Goal: Use online tool/utility

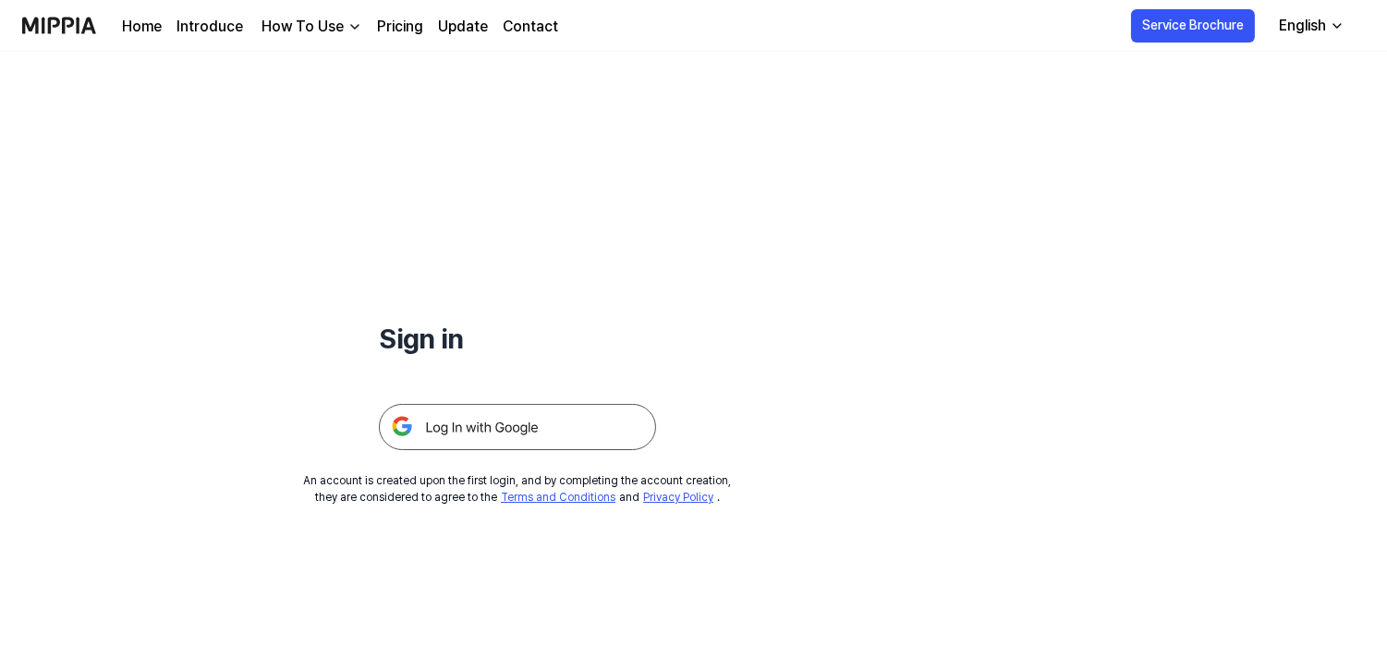
click at [534, 430] on img at bounding box center [517, 427] width 277 height 46
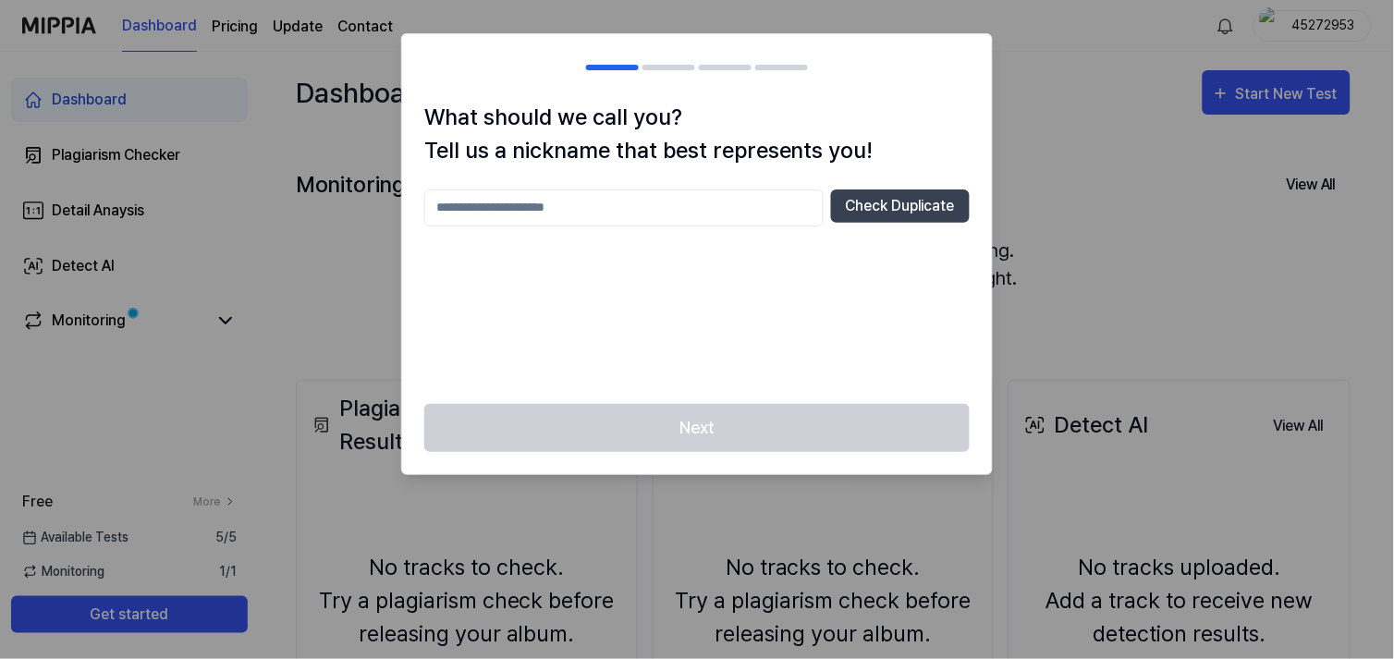
click at [597, 213] on input "text" at bounding box center [623, 207] width 399 height 37
type input "**"
click at [847, 214] on button "Check Duplicate" at bounding box center [900, 205] width 139 height 33
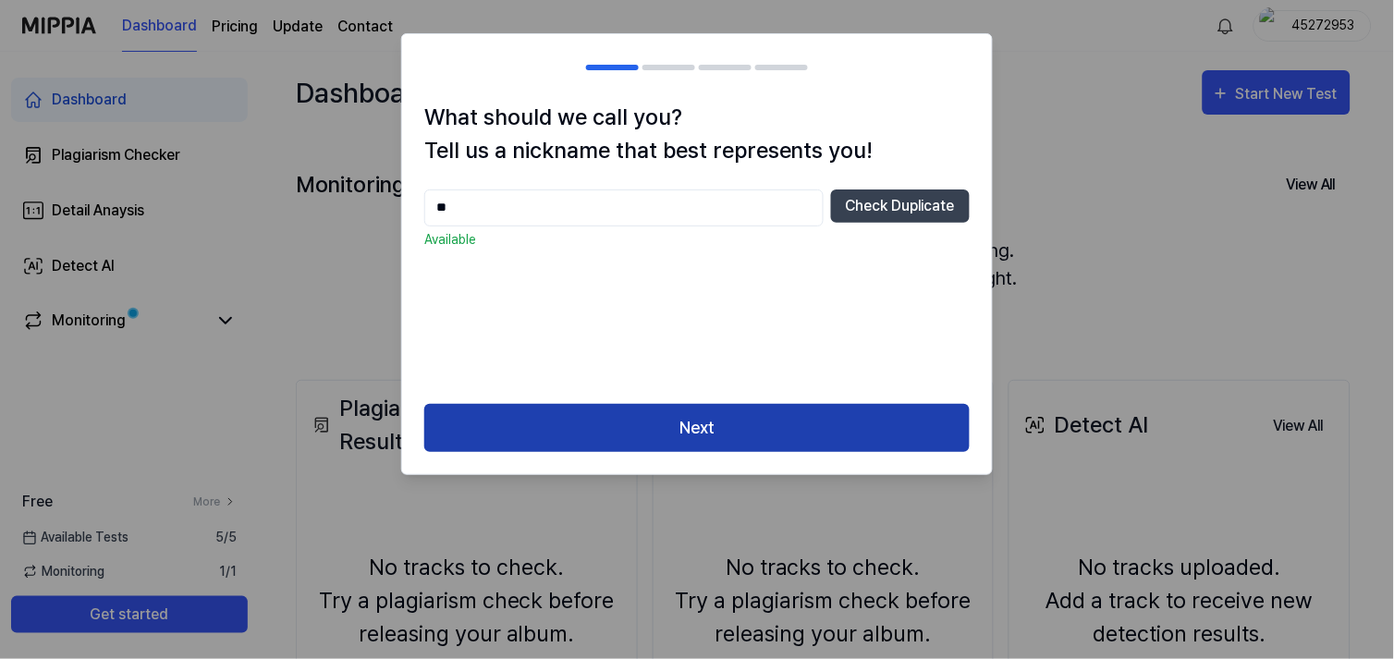
click at [796, 411] on button "Next" at bounding box center [696, 428] width 545 height 49
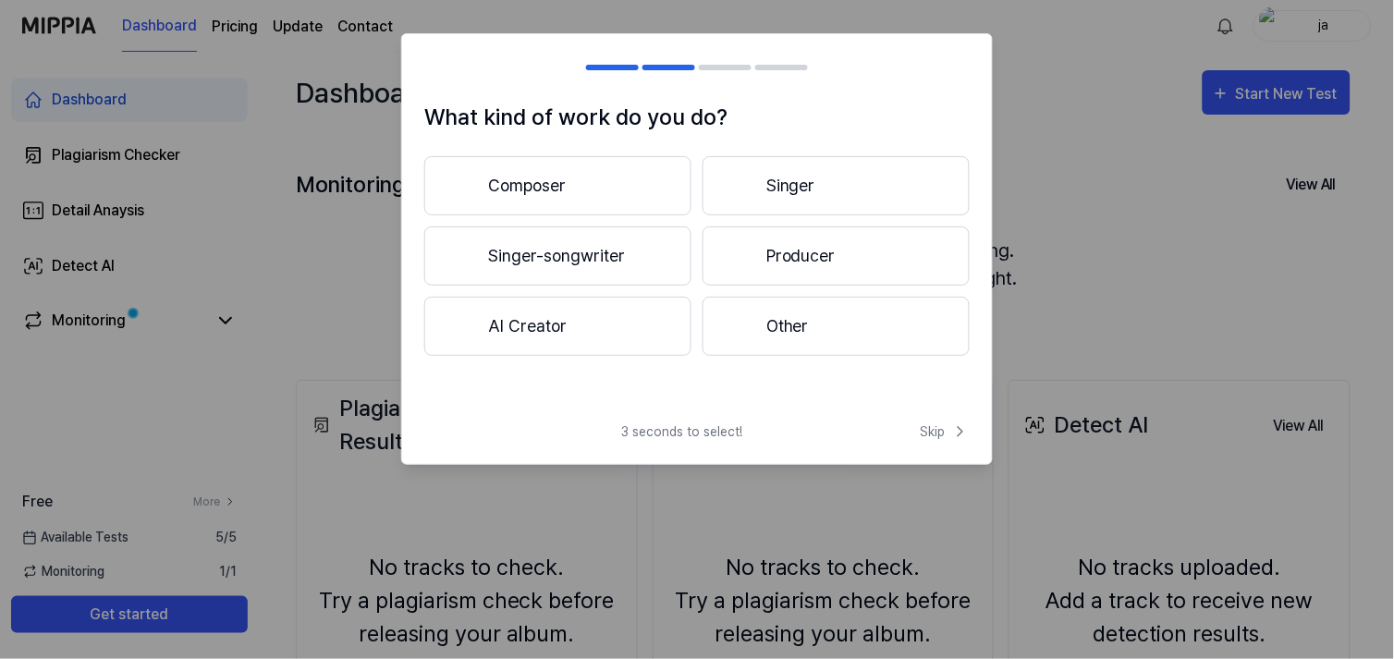
click at [542, 197] on button "Composer" at bounding box center [557, 185] width 267 height 59
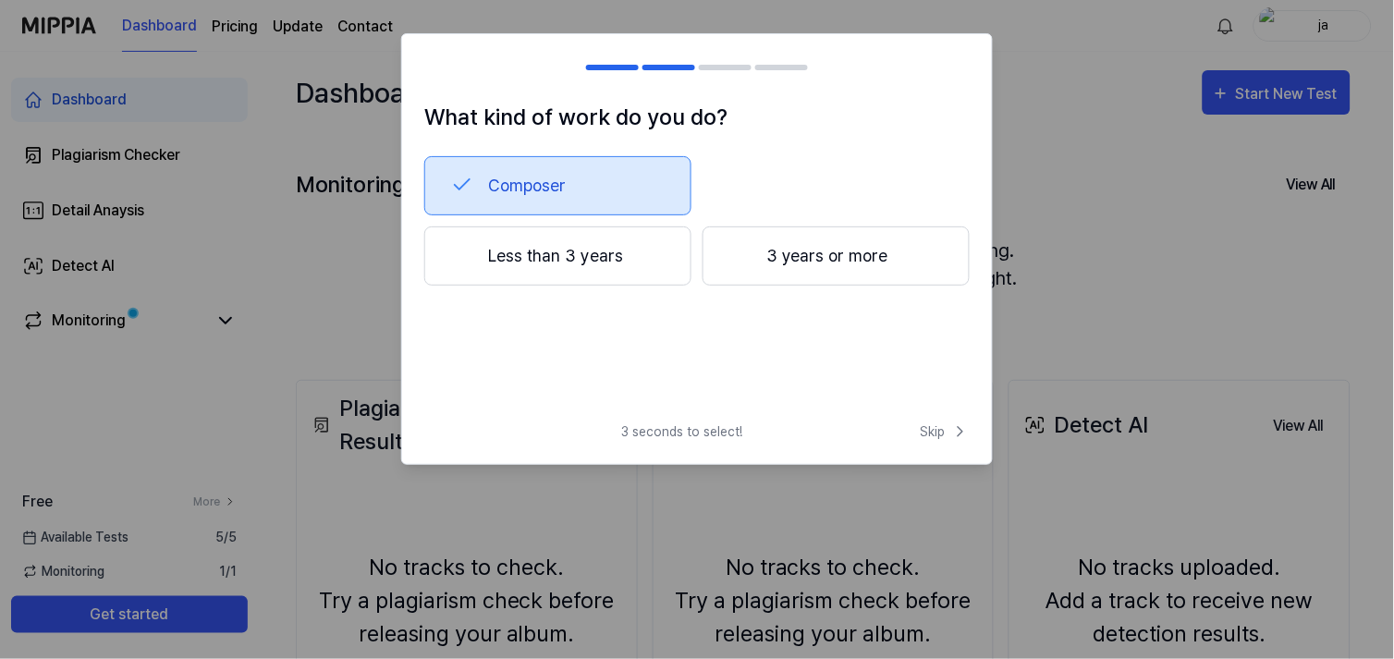
click at [643, 274] on button "Less than 3 years" at bounding box center [557, 255] width 267 height 59
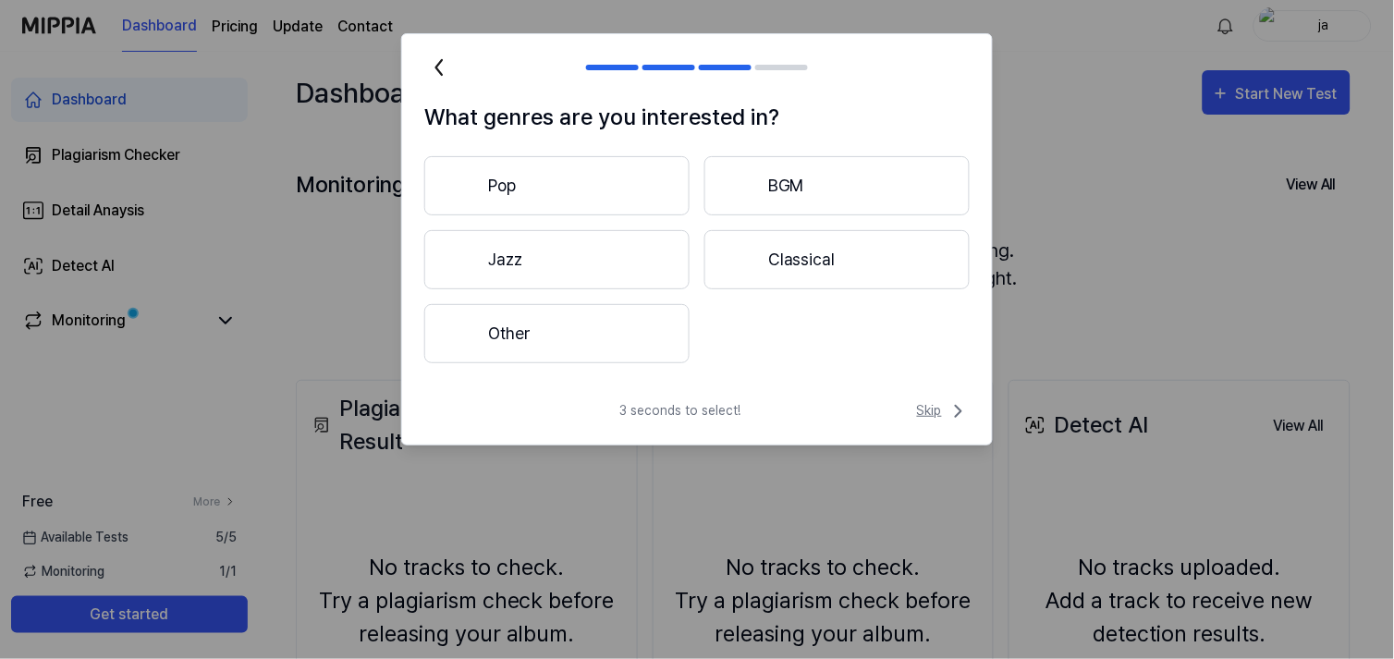
click at [950, 417] on icon at bounding box center [958, 411] width 22 height 22
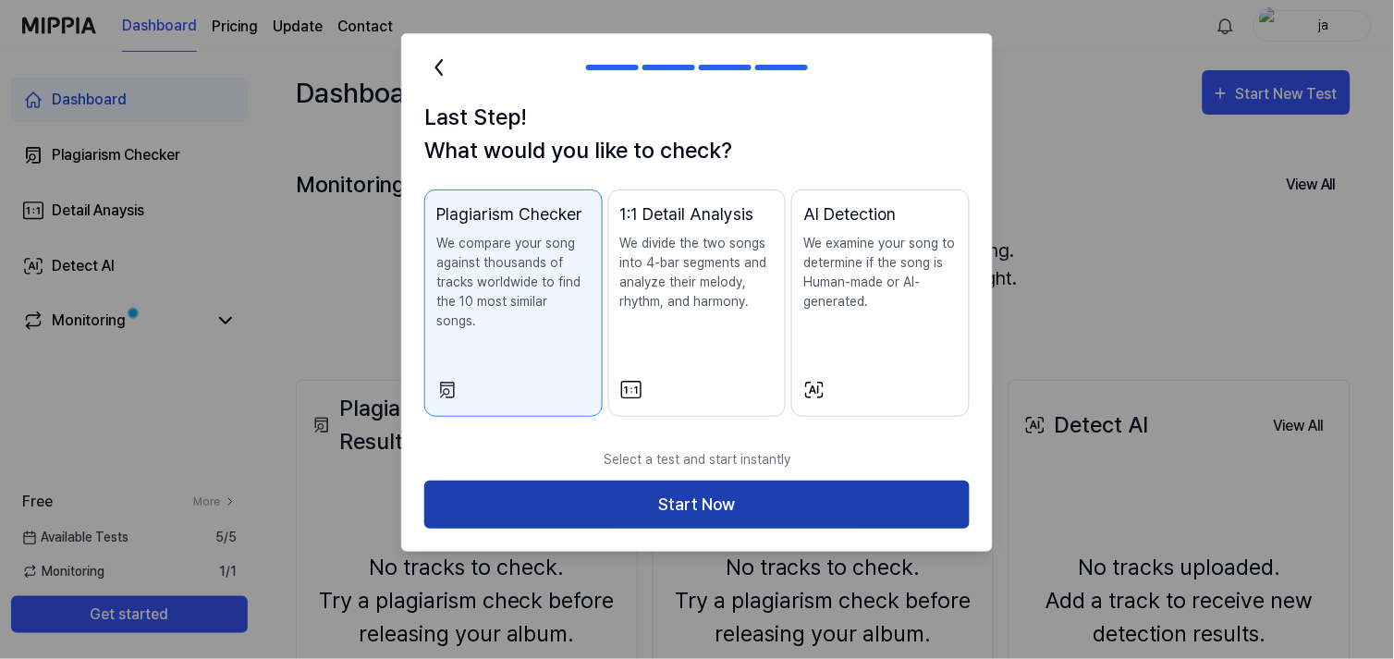
click at [664, 481] on button "Start Now" at bounding box center [696, 505] width 545 height 49
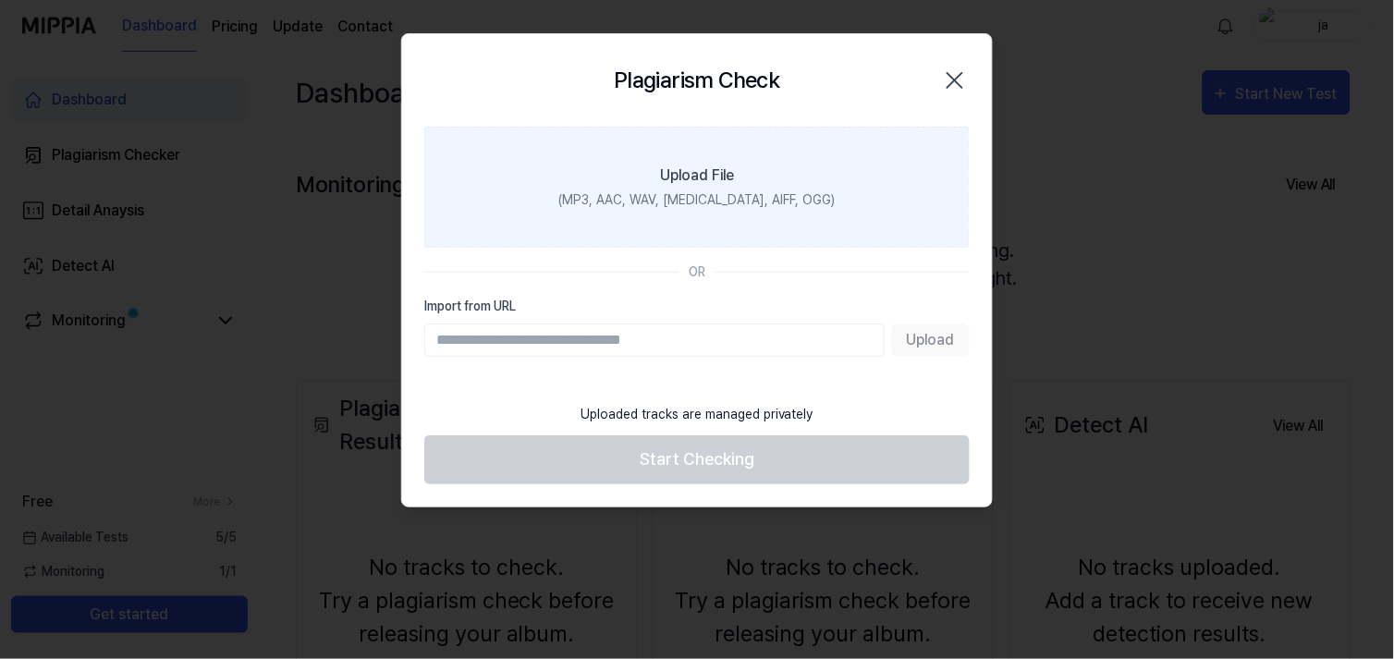
click at [690, 194] on div "(MP3, AAC, WAV, [MEDICAL_DATA], AIFF, OGG)" at bounding box center [697, 199] width 276 height 19
click at [0, 0] on input "Upload File (MP3, AAC, WAV, [MEDICAL_DATA], AIFF, OGG)" at bounding box center [0, 0] width 0 height 0
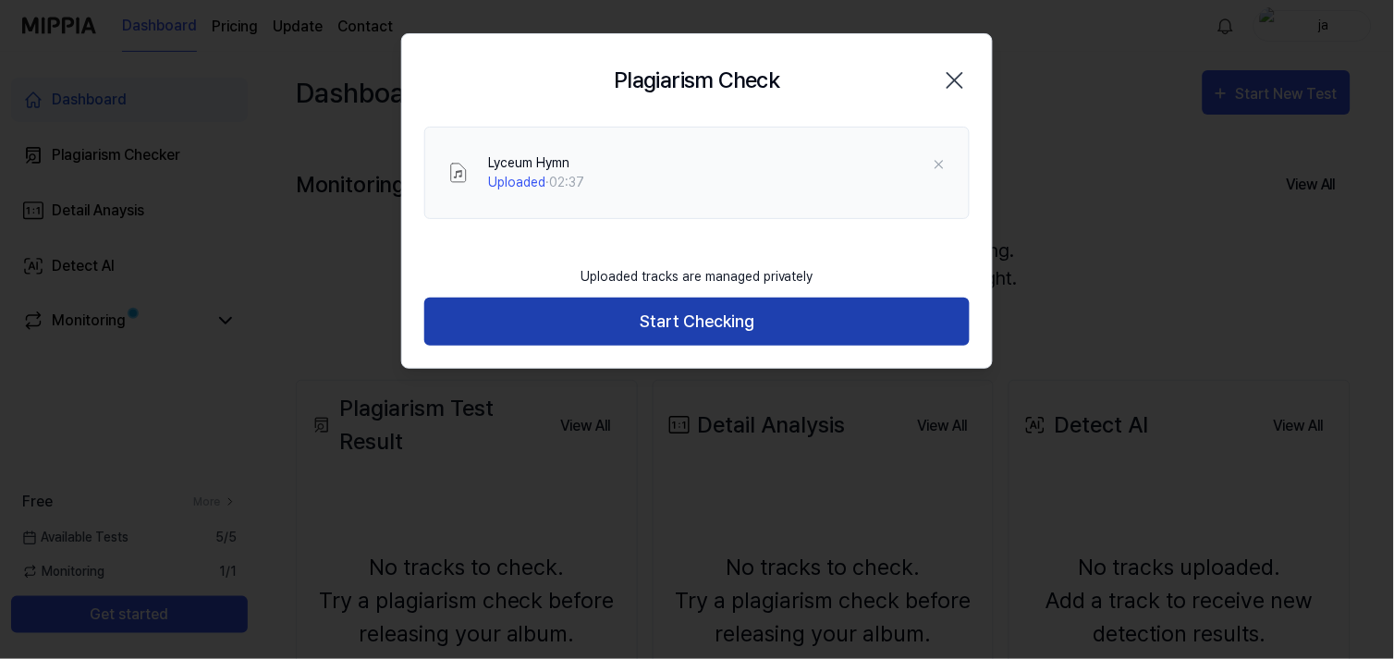
click at [574, 305] on button "Start Checking" at bounding box center [696, 322] width 545 height 49
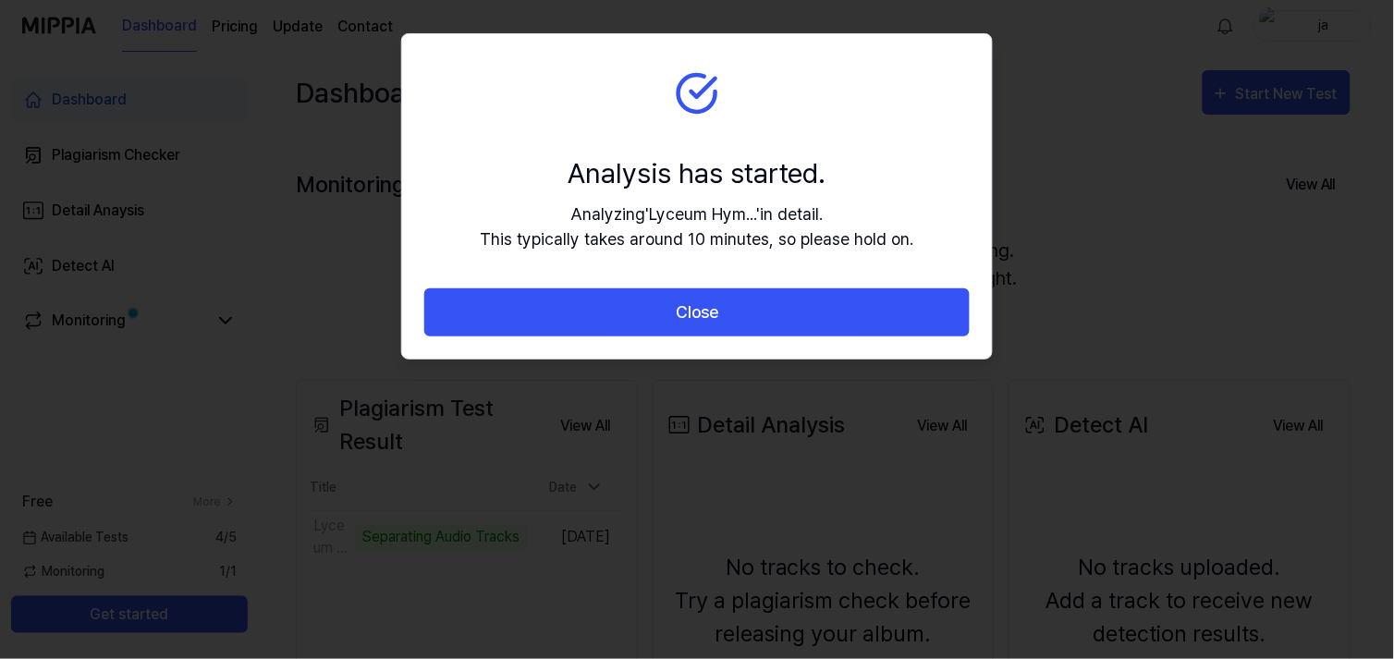
click at [574, 305] on button "Close" at bounding box center [696, 312] width 545 height 49
